Goal: Task Accomplishment & Management: Complete application form

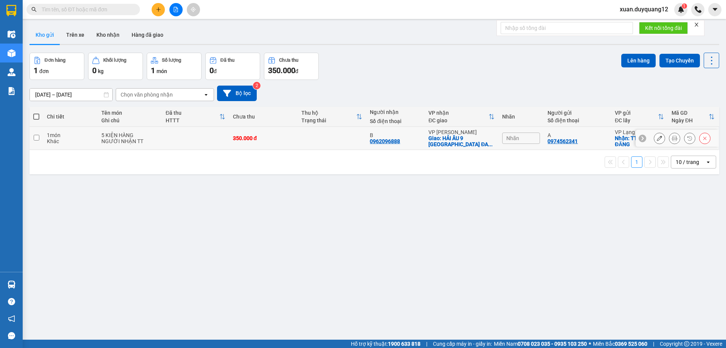
click at [657, 139] on icon at bounding box center [659, 137] width 5 height 5
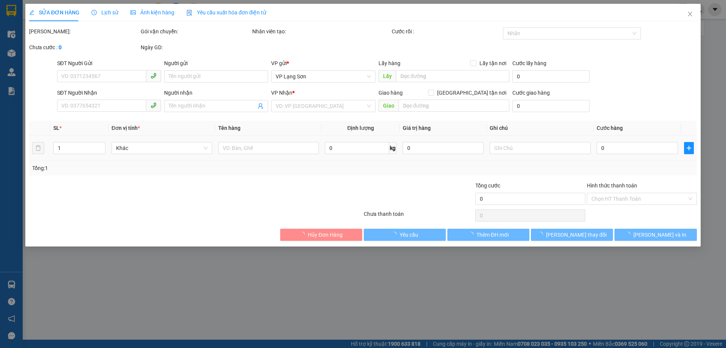
type input "0974562341"
type input "A"
checkbox input "true"
type input "TTTM ĐỒNG ĐĂNG"
type input "0962096888"
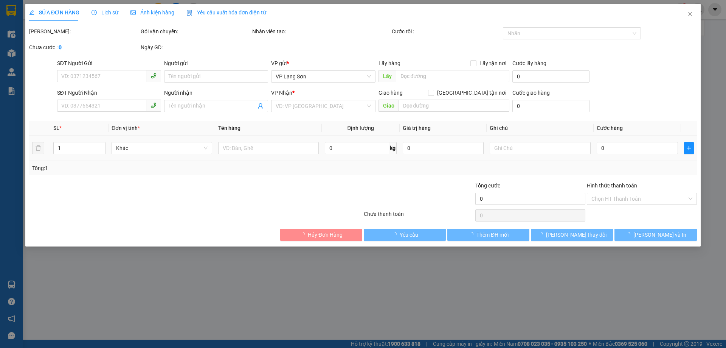
type input "B"
checkbox input "true"
type input "HẢI ÂU 9 [GEOGRAPHIC_DATA] ĐA TỐN,[GEOGRAPHIC_DATA],[GEOGRAPHIC_DATA]"
type input "350.000"
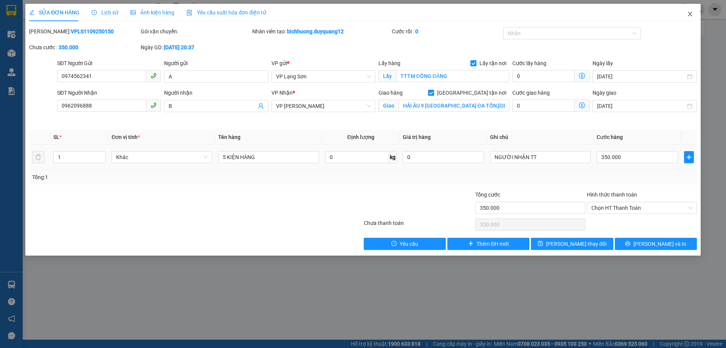
drag, startPoint x: 688, startPoint y: 13, endPoint x: 69, endPoint y: 1, distance: 618.8
click at [688, 13] on icon "close" at bounding box center [691, 14] width 6 height 6
